Goal: Communication & Community: Ask a question

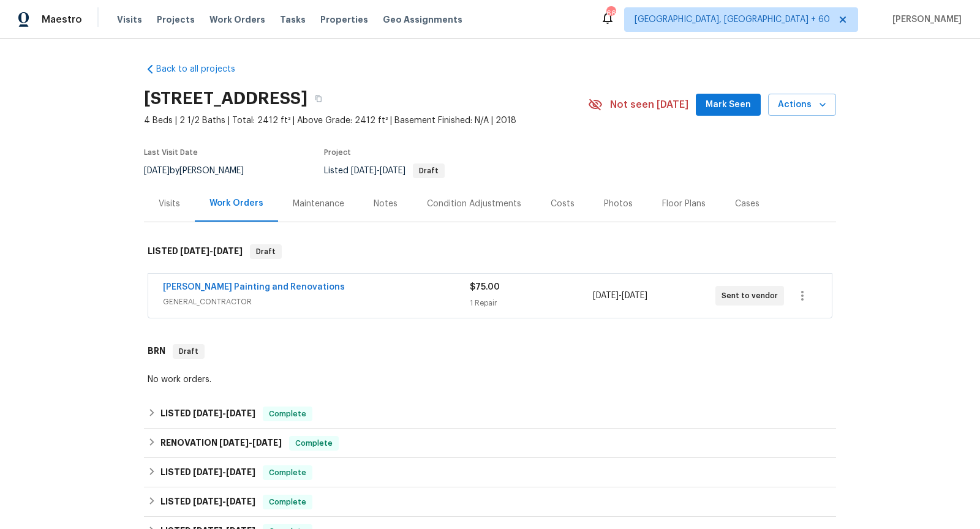
click at [357, 303] on span "GENERAL_CONTRACTOR" at bounding box center [316, 302] width 307 height 12
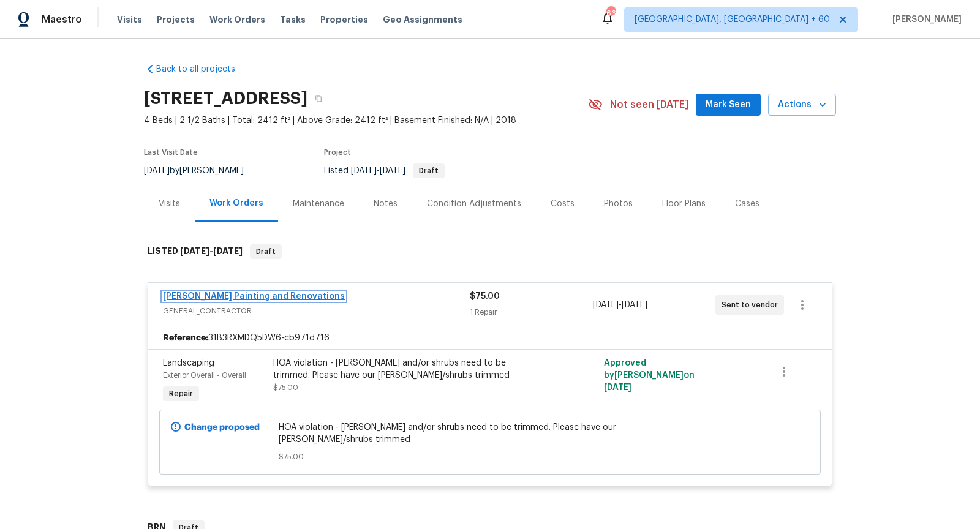
click at [306, 293] on link "[PERSON_NAME] Painting and Renovations" at bounding box center [254, 296] width 182 height 9
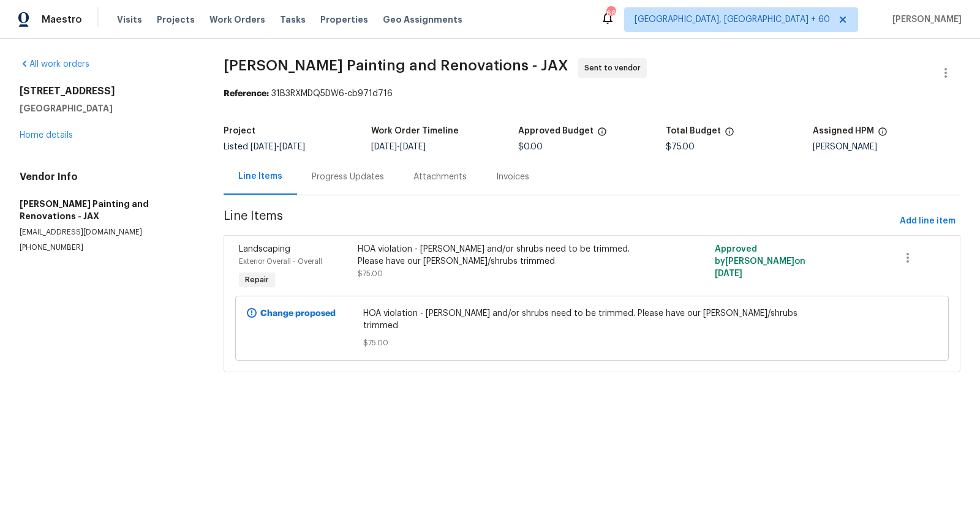
click at [348, 173] on div "Progress Updates" at bounding box center [348, 177] width 72 height 12
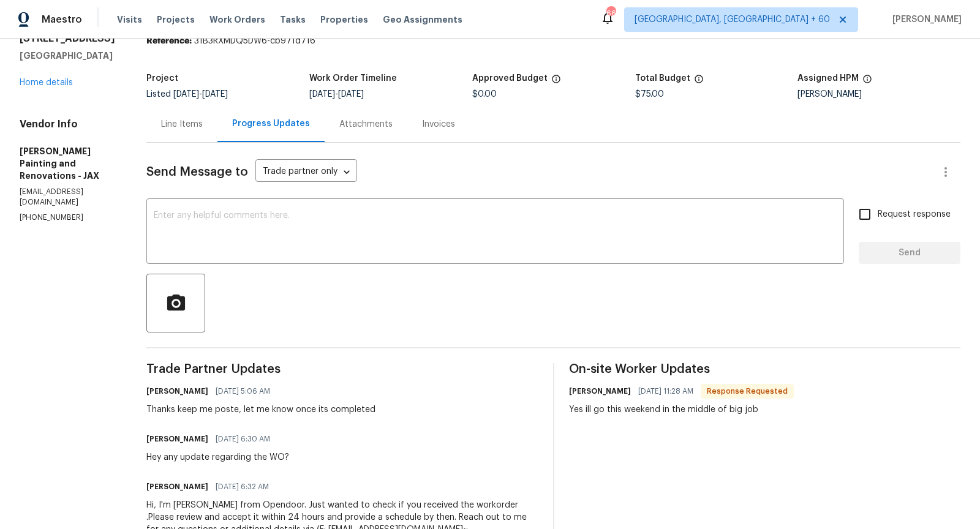
scroll to position [47, 0]
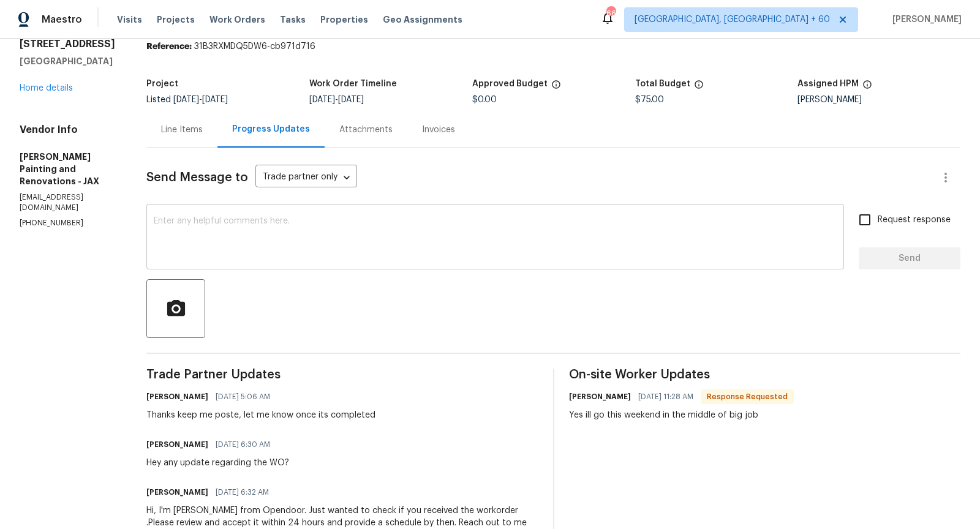
click at [274, 236] on textarea at bounding box center [495, 238] width 683 height 43
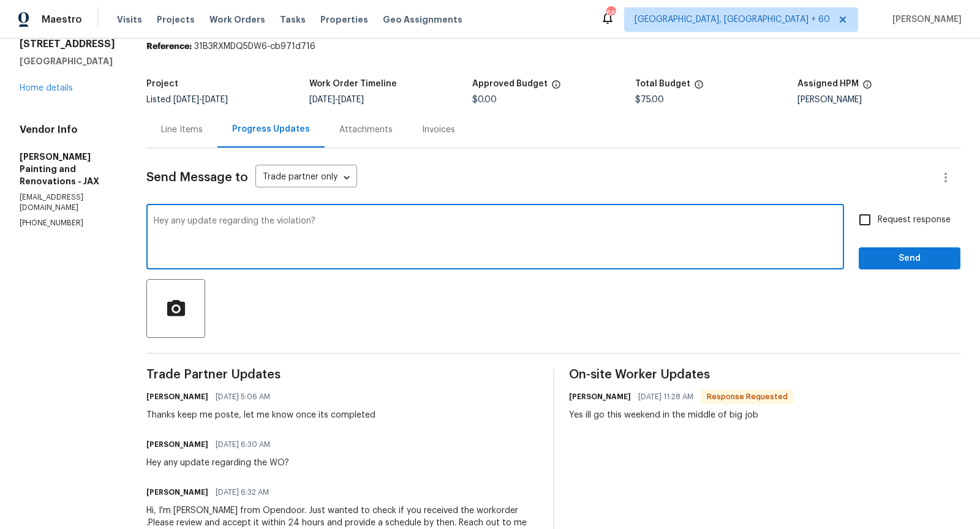
type textarea "Hey any update regarding the violation?"
click at [869, 216] on input "Request response" at bounding box center [865, 220] width 26 height 26
checkbox input "true"
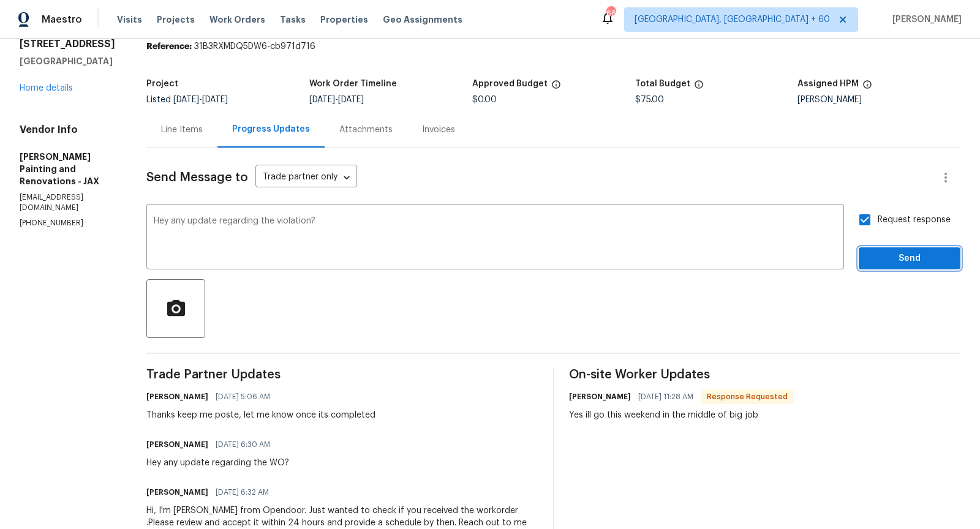
click at [885, 261] on span "Send" at bounding box center [909, 258] width 82 height 15
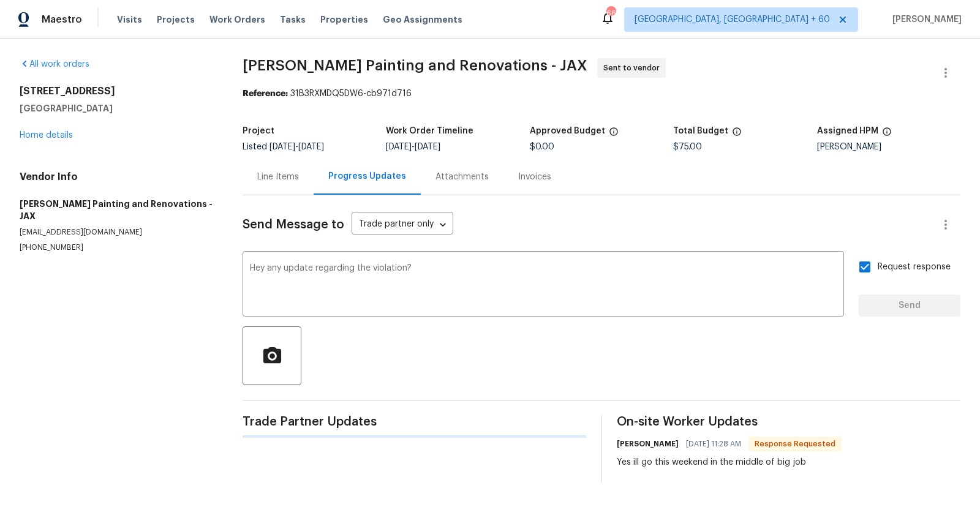
scroll to position [0, 0]
